Goal: Navigation & Orientation: Understand site structure

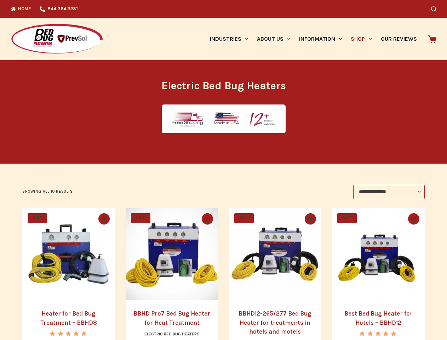
click at [436, 9] on icon "Search" at bounding box center [433, 8] width 5 height 5
click at [231, 39] on link "Industries" at bounding box center [228, 39] width 47 height 42
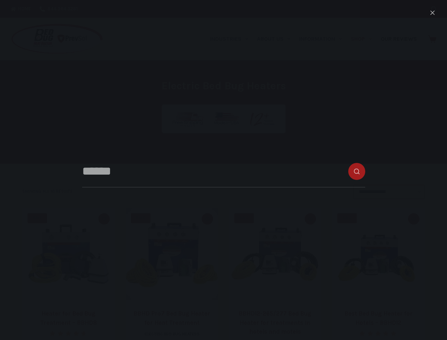
click at [276, 39] on link "About Us" at bounding box center [273, 39] width 42 height 42
